Goal: Register for event/course

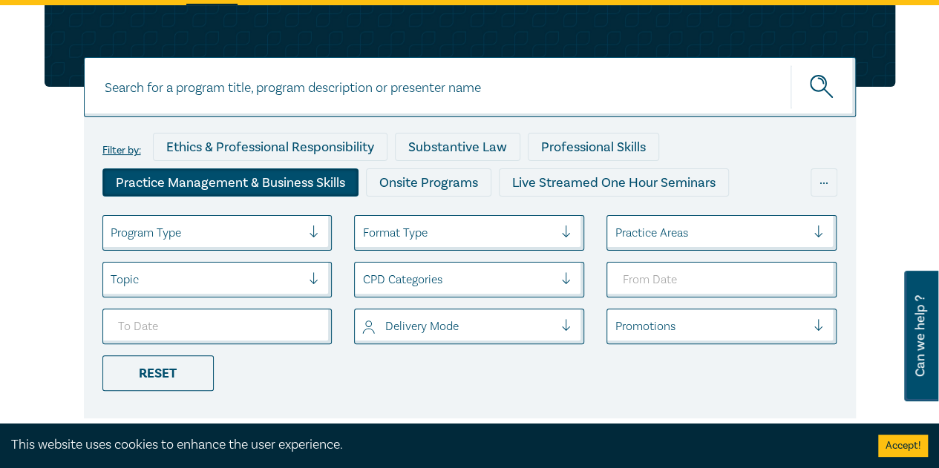
scroll to position [223, 0]
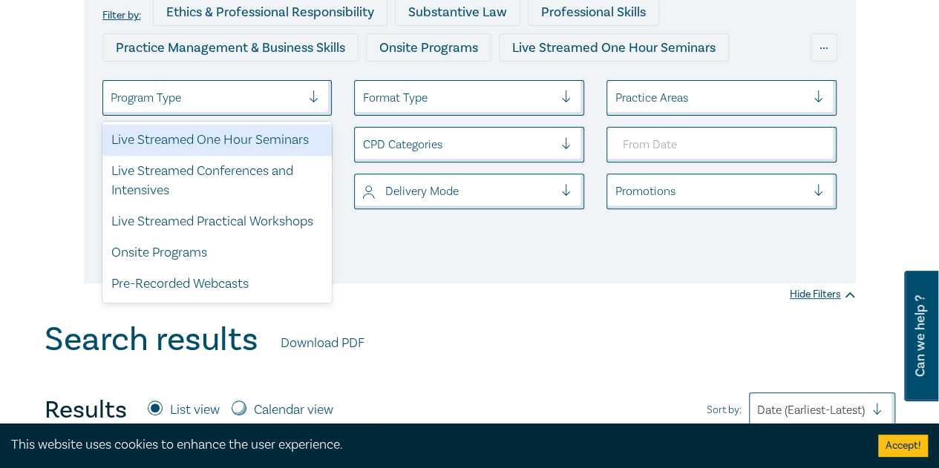
click at [255, 102] on div at bounding box center [206, 97] width 191 height 19
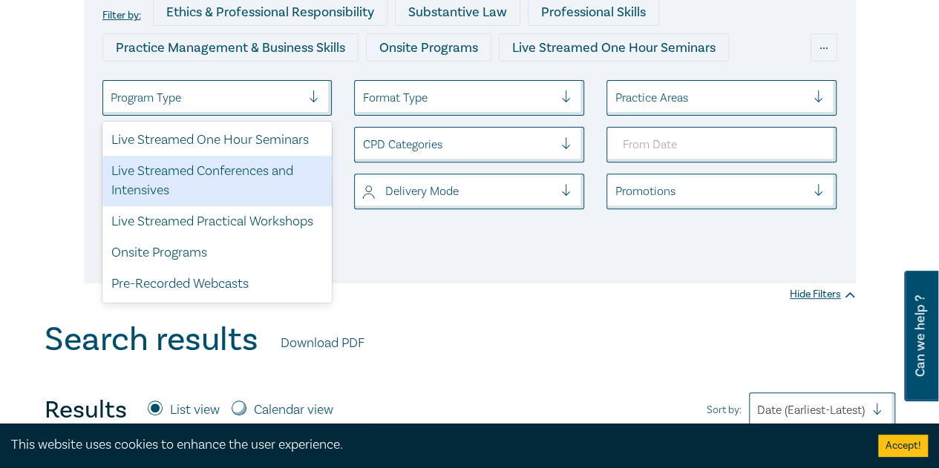
click at [229, 171] on div "Live Streamed Conferences and Intensives" at bounding box center [217, 181] width 230 height 50
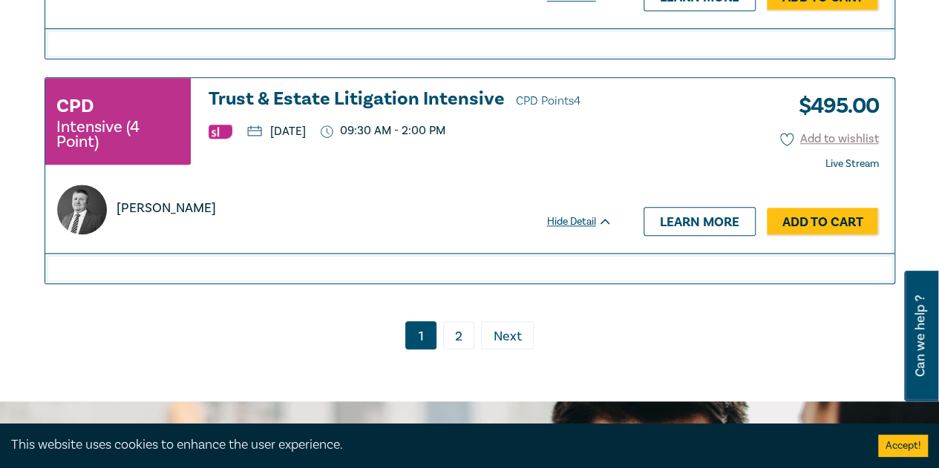
click at [469, 321] on link "2" at bounding box center [458, 335] width 31 height 28
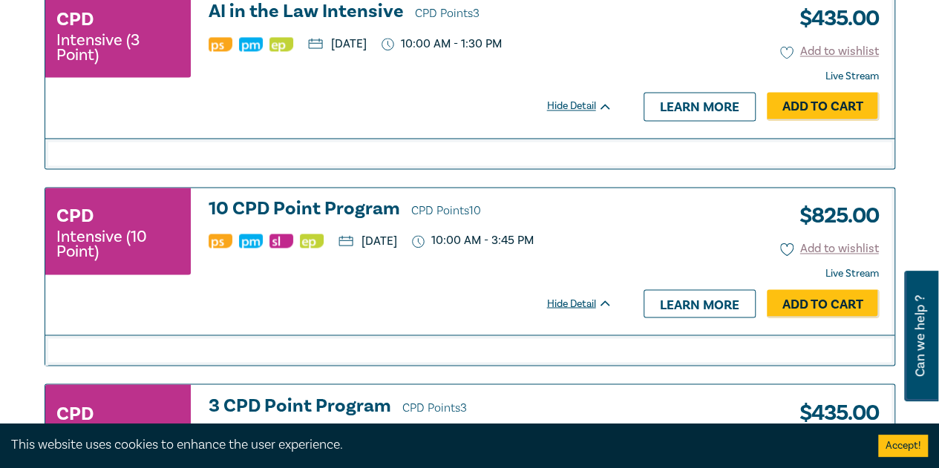
scroll to position [1045, 0]
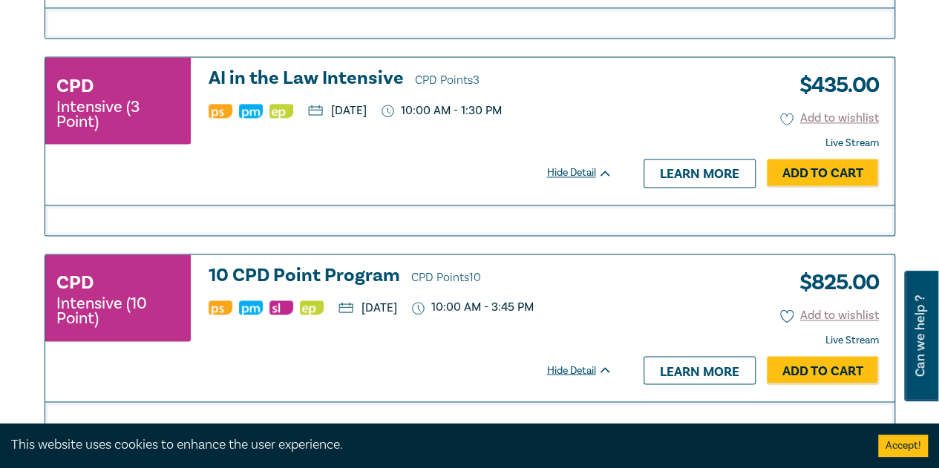
click at [298, 266] on h3 "10 CPD Point Program CPD Points 10" at bounding box center [411, 277] width 404 height 22
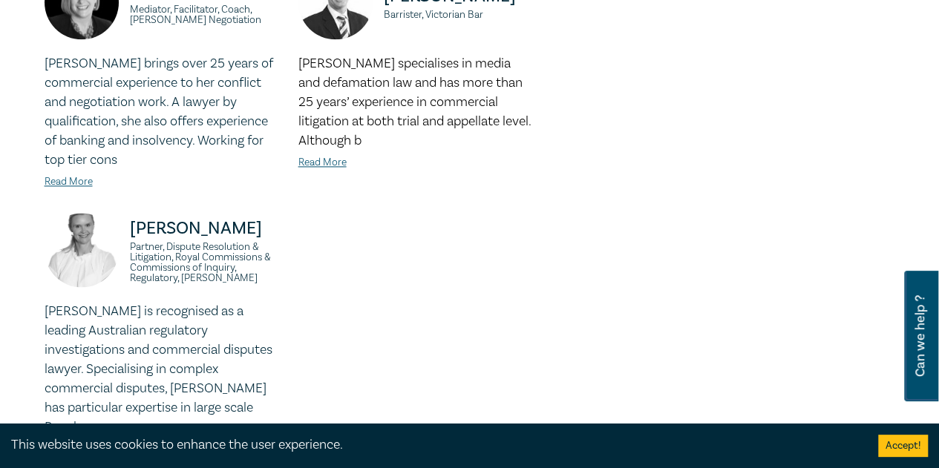
scroll to position [1187, 0]
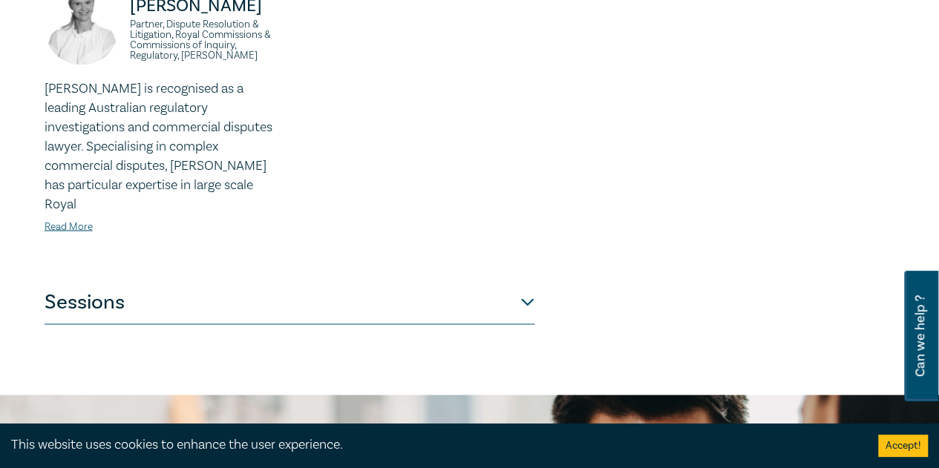
click at [472, 289] on button "Sessions" at bounding box center [290, 302] width 490 height 45
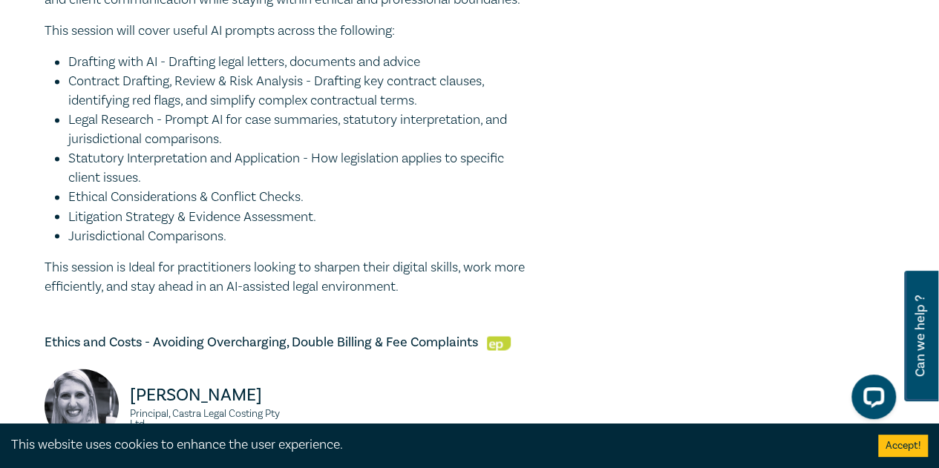
scroll to position [0, 0]
click at [511, 280] on div "As artificial intelligence continues to reshape the legal profession, lawyers c…" at bounding box center [290, 89] width 490 height 414
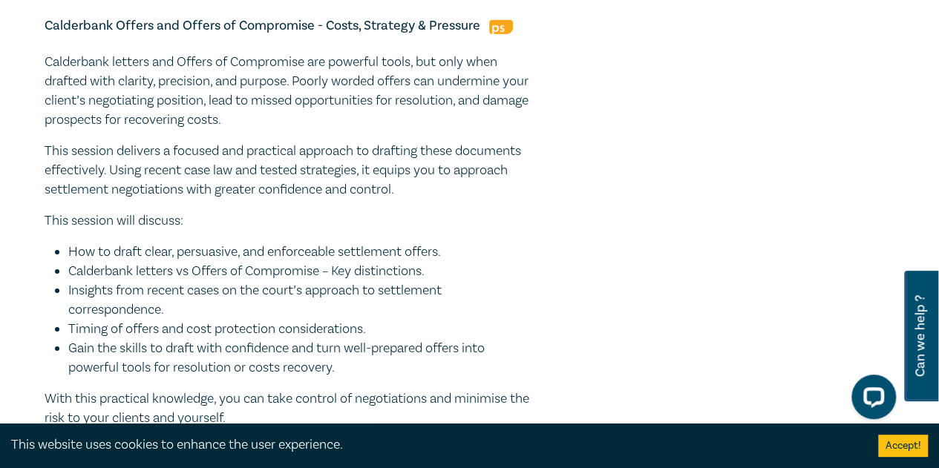
scroll to position [2450, 0]
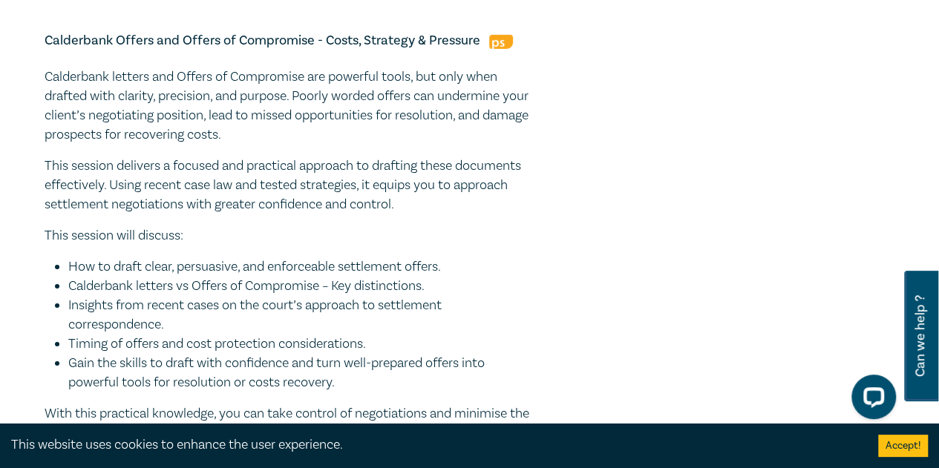
drag, startPoint x: 256, startPoint y: 327, endPoint x: 42, endPoint y: 85, distance: 323.8
click at [42, 85] on div "10 CPD Point Program I25047 CPD Intensive (10 Point) CPD Points 10 Point s Deli…" at bounding box center [325, 401] width 579 height 5376
copy div "Loremipsum Dolors ame Consec ad Elitseddoe - Tempo, Incididu & Utlabore Etdolor…"
